Goal: Task Accomplishment & Management: Manage account settings

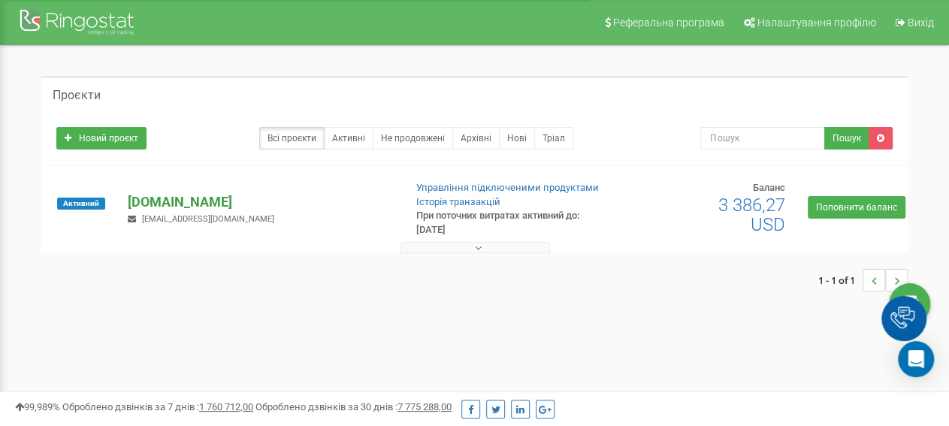
click at [175, 202] on p "[DOMAIN_NAME]" at bounding box center [260, 202] width 264 height 20
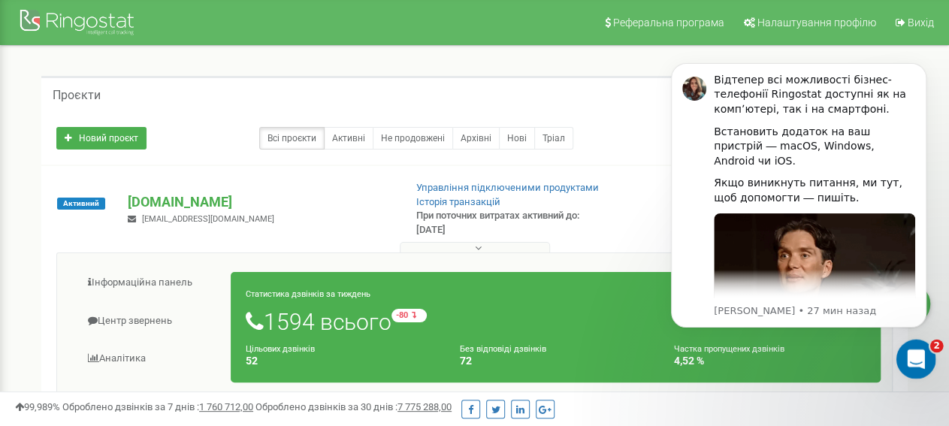
drag, startPoint x: 926, startPoint y: 348, endPoint x: 1832, endPoint y: 692, distance: 969.2
click at [926, 348] on div "Открыть службу сообщений Intercom" at bounding box center [914, 357] width 50 height 50
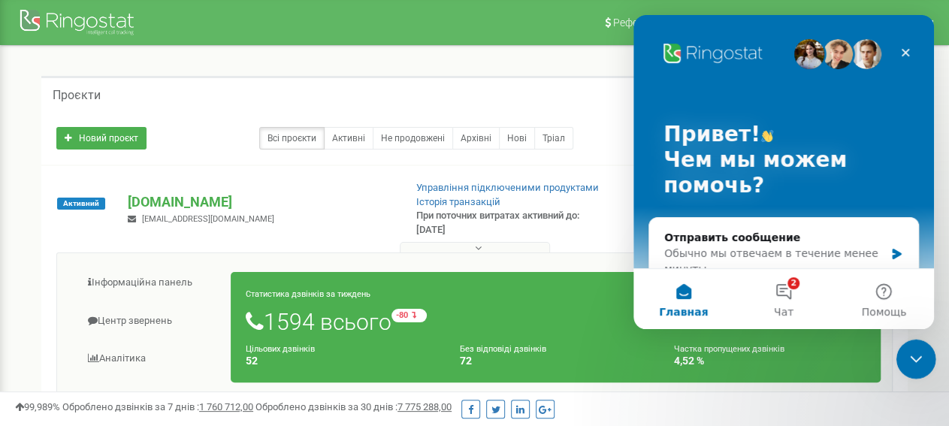
click at [913, 360] on icon "Закрыть службу сообщений Intercom" at bounding box center [914, 357] width 18 height 18
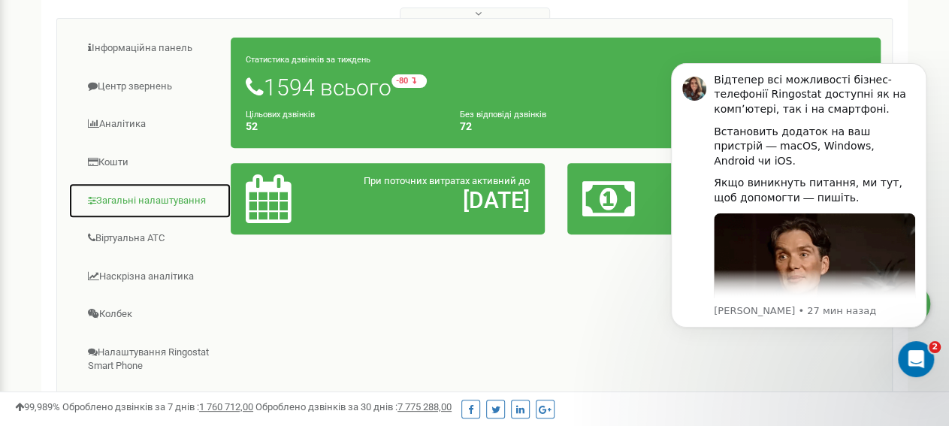
click at [132, 196] on link "Загальні налаштування" at bounding box center [149, 201] width 163 height 37
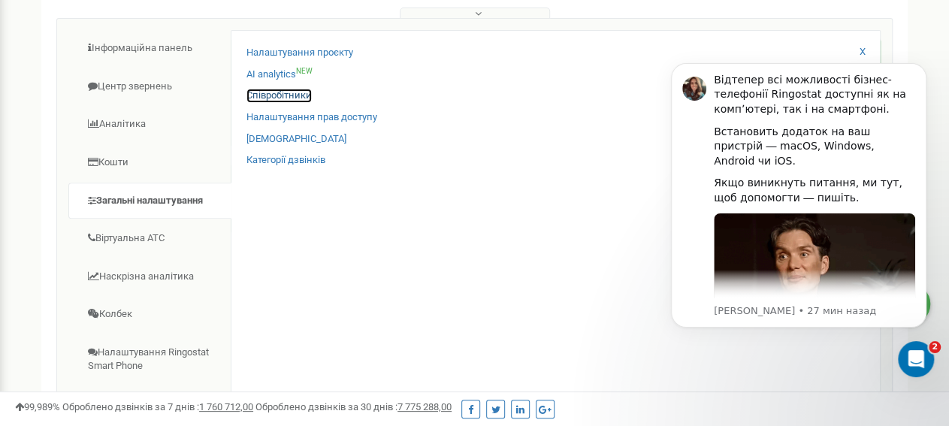
click at [270, 97] on link "Співробітники" at bounding box center [278, 96] width 65 height 14
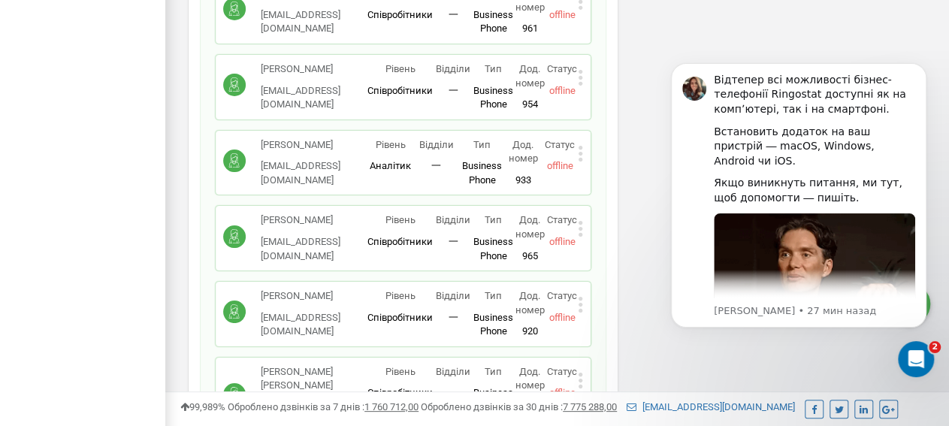
scroll to position [2813, 0]
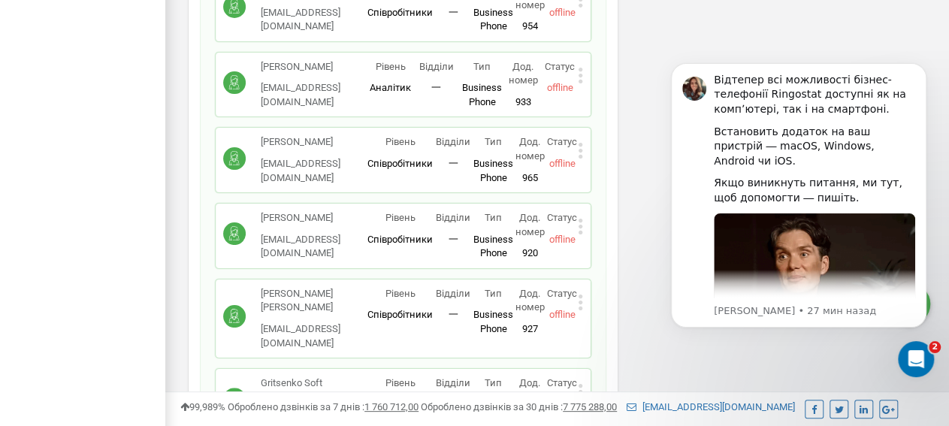
click at [582, 143] on icon at bounding box center [580, 151] width 5 height 16
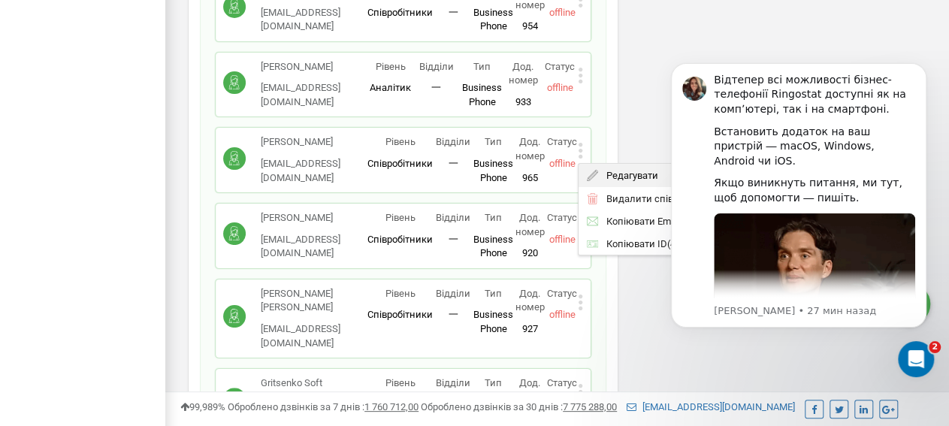
click at [617, 171] on span "Редагувати" at bounding box center [628, 176] width 59 height 10
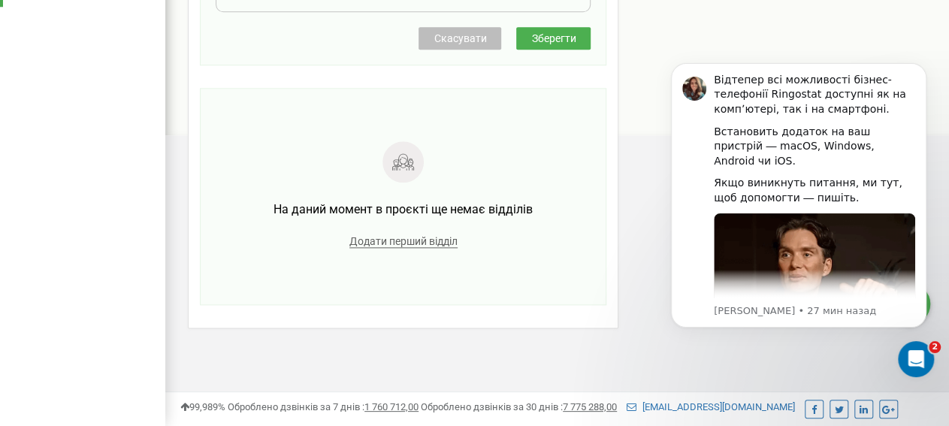
scroll to position [150, 0]
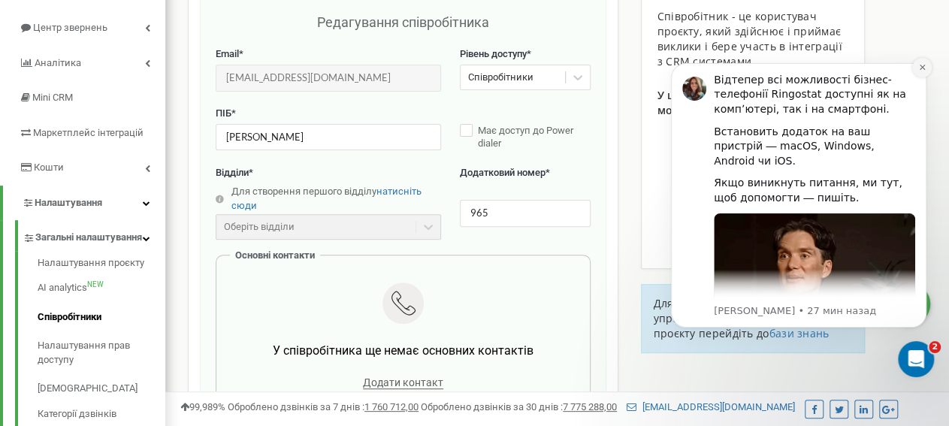
click at [923, 71] on icon "Dismiss notification" at bounding box center [922, 67] width 8 height 8
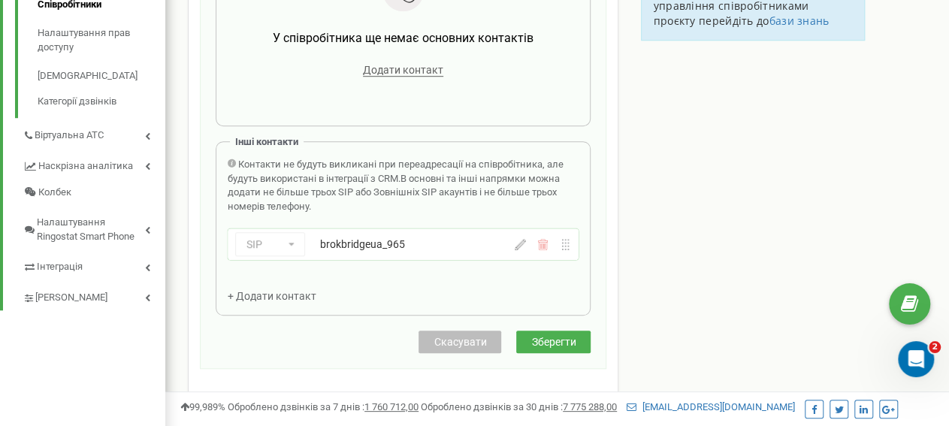
scroll to position [541, 0]
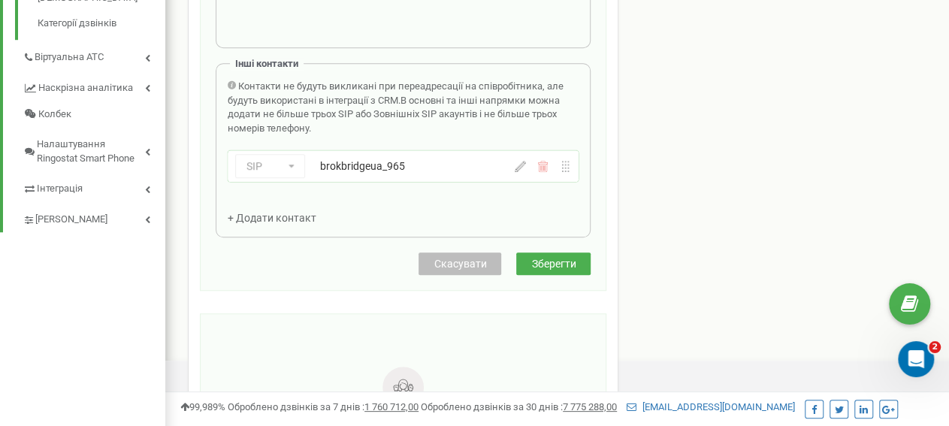
click at [409, 167] on div "brokbridgeua_965" at bounding box center [404, 166] width 168 height 15
click at [521, 170] on div "SIP Номер телефону SIP Зовнішній SIP brokbridgeua_965" at bounding box center [403, 166] width 351 height 32
click at [521, 168] on icon at bounding box center [520, 166] width 11 height 11
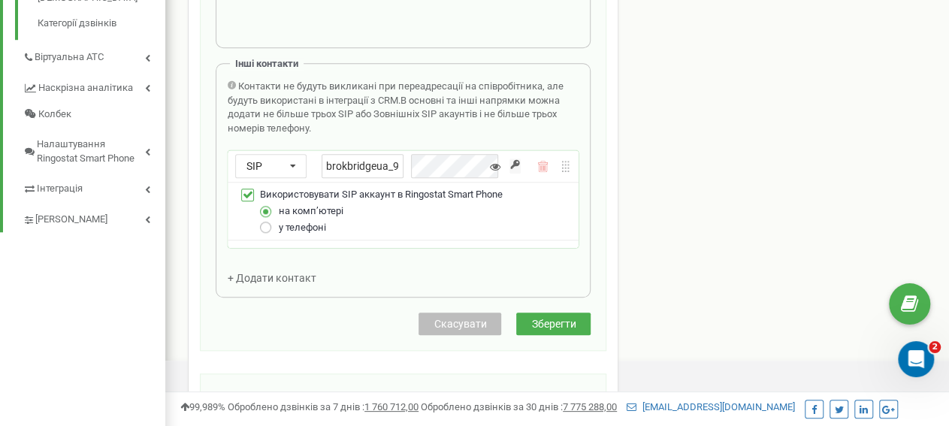
click at [265, 221] on label at bounding box center [266, 221] width 13 height 0
click at [0, 0] on input "у телефоні" at bounding box center [0, 0] width 0 height 0
click at [517, 159] on input "button" at bounding box center [514, 166] width 11 height 15
click at [553, 319] on div "Співробітники проєкту [DOMAIN_NAME] Редагування співробітника Email * [EMAIL_AD…" at bounding box center [403, 77] width 430 height 1071
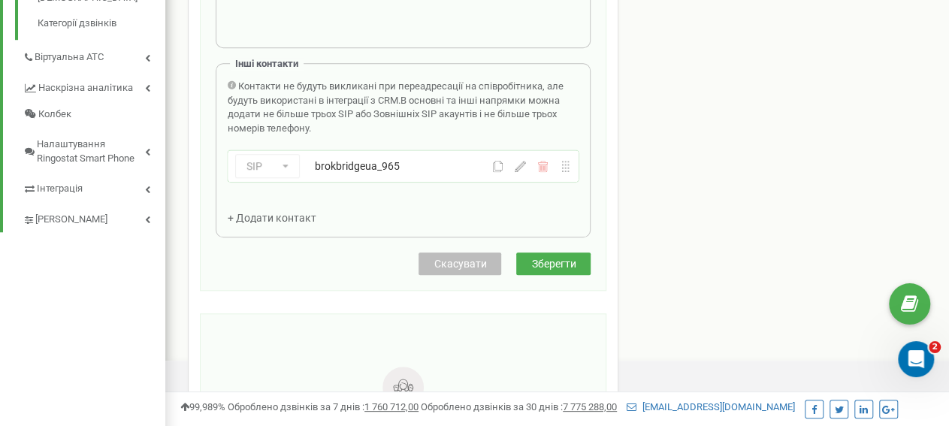
click at [523, 165] on icon at bounding box center [520, 166] width 11 height 11
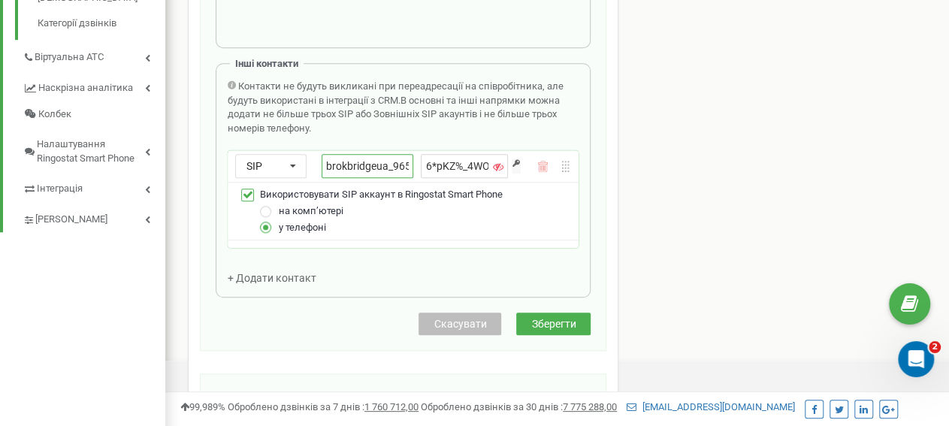
drag, startPoint x: 489, startPoint y: 160, endPoint x: 388, endPoint y: 165, distance: 101.5
click at [388, 165] on div "brokbridgeua_965 6*pKZ%_4WO{`F?k," at bounding box center [415, 166] width 186 height 24
click at [434, 168] on input "6*pKZ%_4WO{`F?k," at bounding box center [464, 166] width 87 height 24
click at [562, 319] on div "Співробітники проєкту [DOMAIN_NAME] Редагування співробітника Email * [EMAIL_AD…" at bounding box center [403, 77] width 430 height 1071
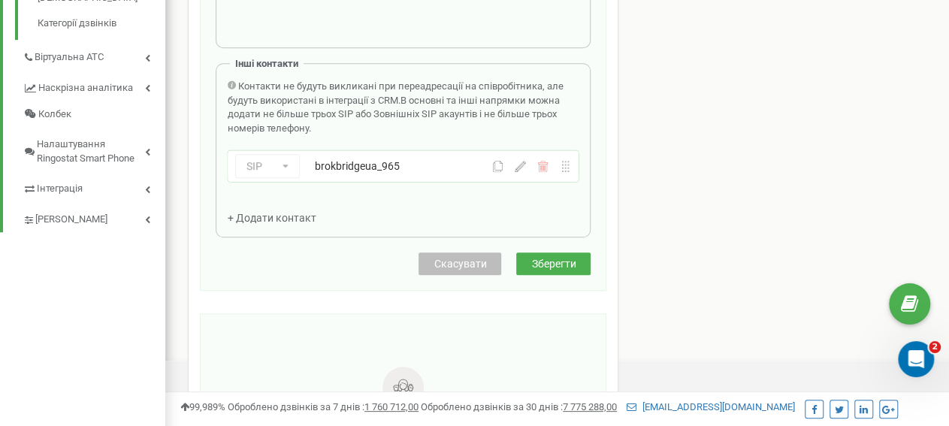
click at [558, 258] on span "Зберегти" at bounding box center [553, 264] width 44 height 12
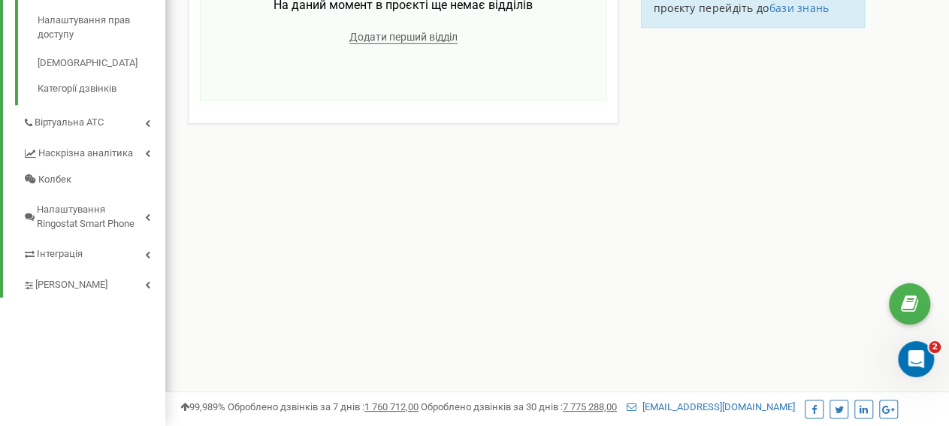
scroll to position [475, 0]
